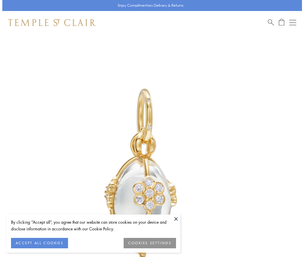
scroll to position [18, 0]
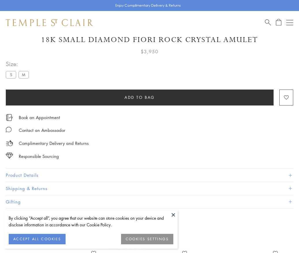
click at [140, 97] on span "Add to bag" at bounding box center [140, 97] width 30 height 6
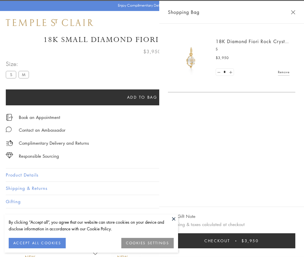
click at [235, 241] on button "Checkout $3,950" at bounding box center [231, 240] width 127 height 15
